Goal: Information Seeking & Learning: Learn about a topic

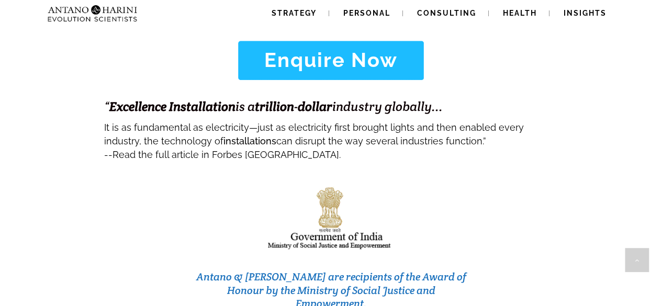
scroll to position [4313, 0]
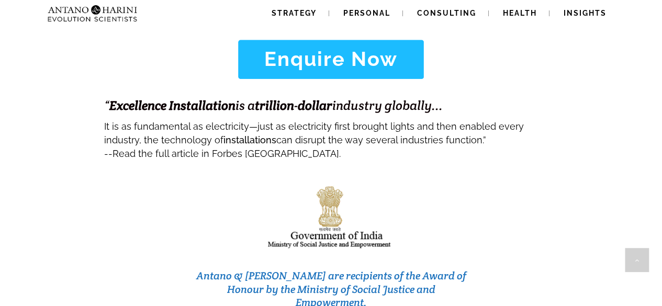
click at [109, 7] on img at bounding box center [92, 13] width 98 height 27
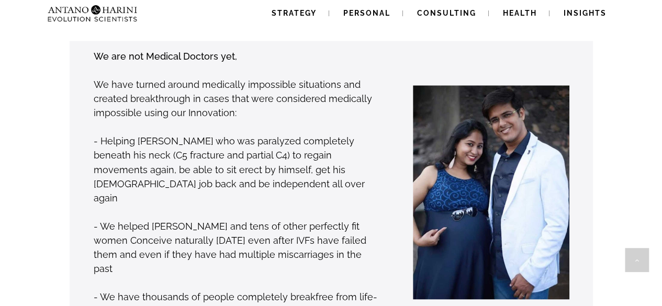
scroll to position [828, 0]
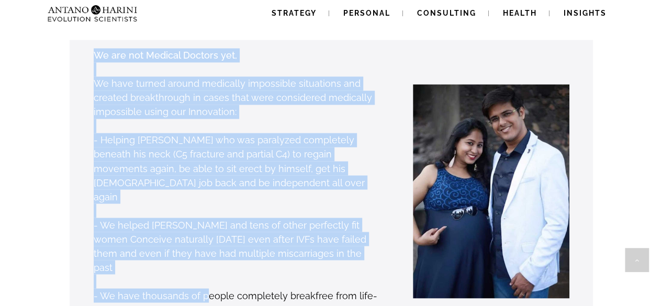
drag, startPoint x: 88, startPoint y: 35, endPoint x: 204, endPoint y: 250, distance: 243.4
click at [204, 250] on div "We are not Medical Doctors yet, We have turned around medically impossible situ…" at bounding box center [221, 197] width 320 height 298
click at [370, 81] on p "We have turned around medically impossible situations and created breakthrough …" at bounding box center [237, 97] width 286 height 42
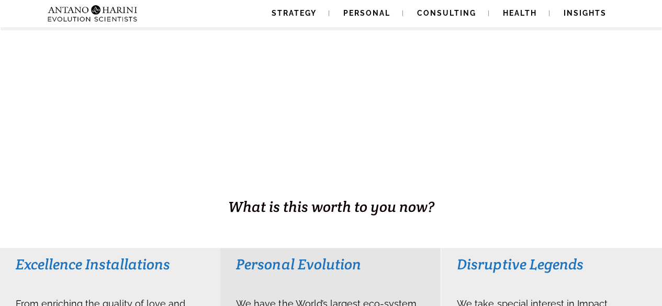
scroll to position [0, 0]
